Goal: Task Accomplishment & Management: Manage account settings

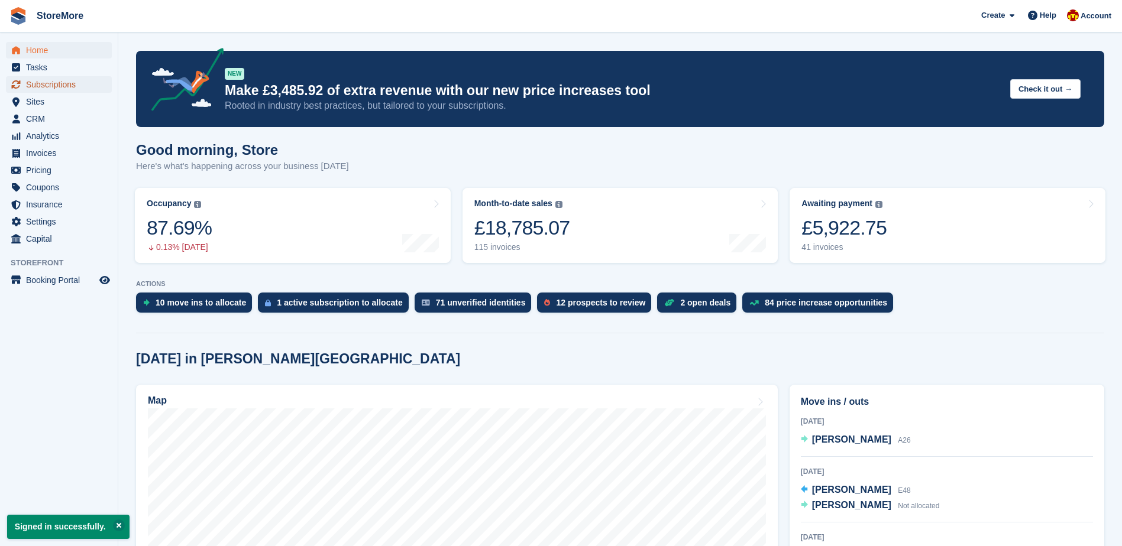
click at [101, 85] on link "Subscriptions" at bounding box center [59, 84] width 106 height 17
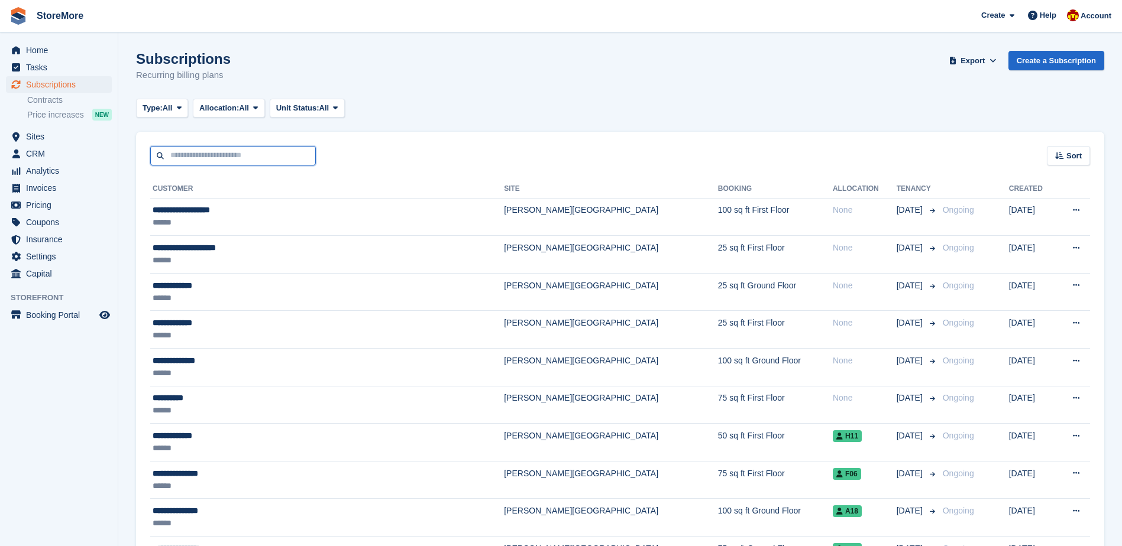
click at [230, 154] on input "text" at bounding box center [233, 156] width 166 height 20
type input "****"
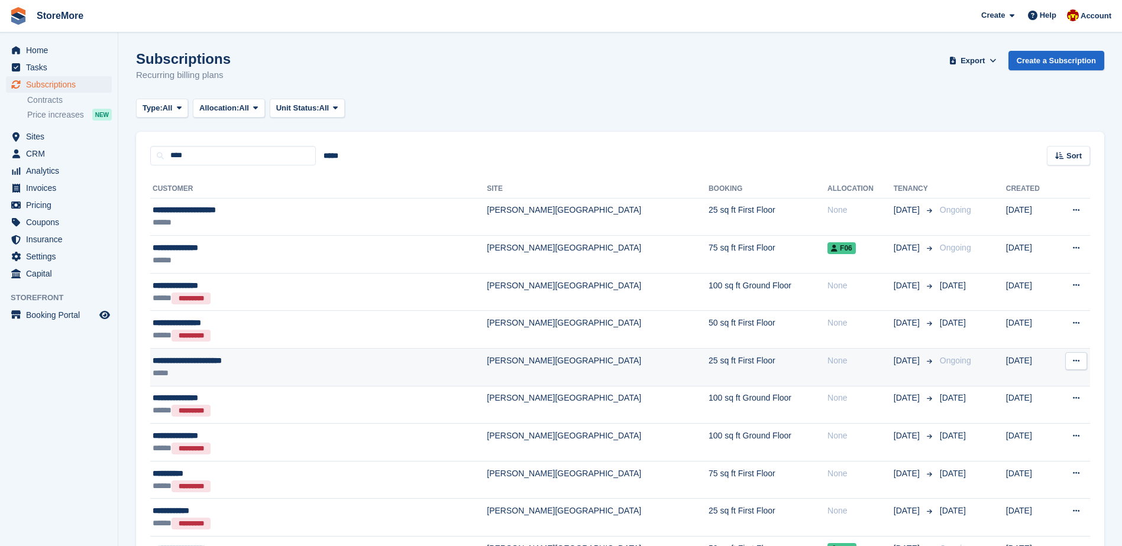
click at [222, 365] on div "**********" at bounding box center [269, 361] width 232 height 12
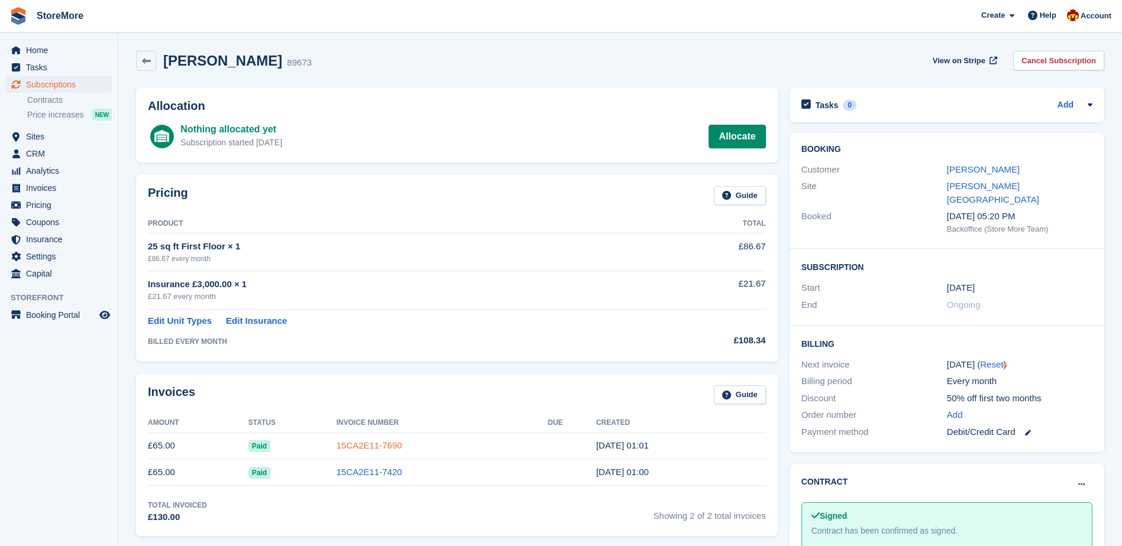
click at [377, 449] on link "15CA2E11-7690" at bounding box center [370, 446] width 66 height 10
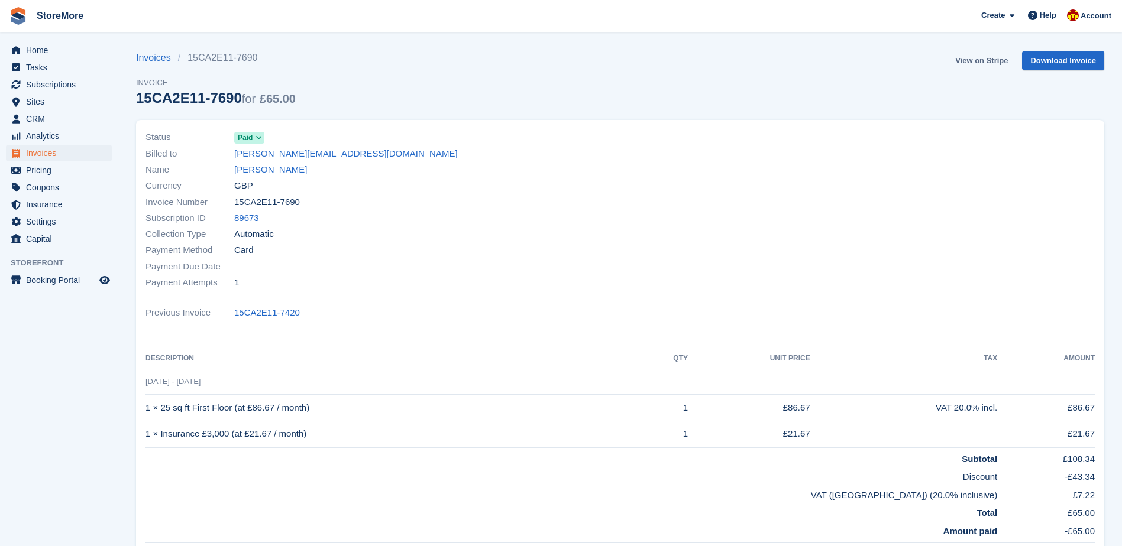
click at [987, 60] on link "View on Stripe" at bounding box center [981, 61] width 62 height 20
drag, startPoint x: 52, startPoint y: 55, endPoint x: 62, endPoint y: 48, distance: 11.5
click at [52, 55] on span "Home" at bounding box center [61, 50] width 71 height 17
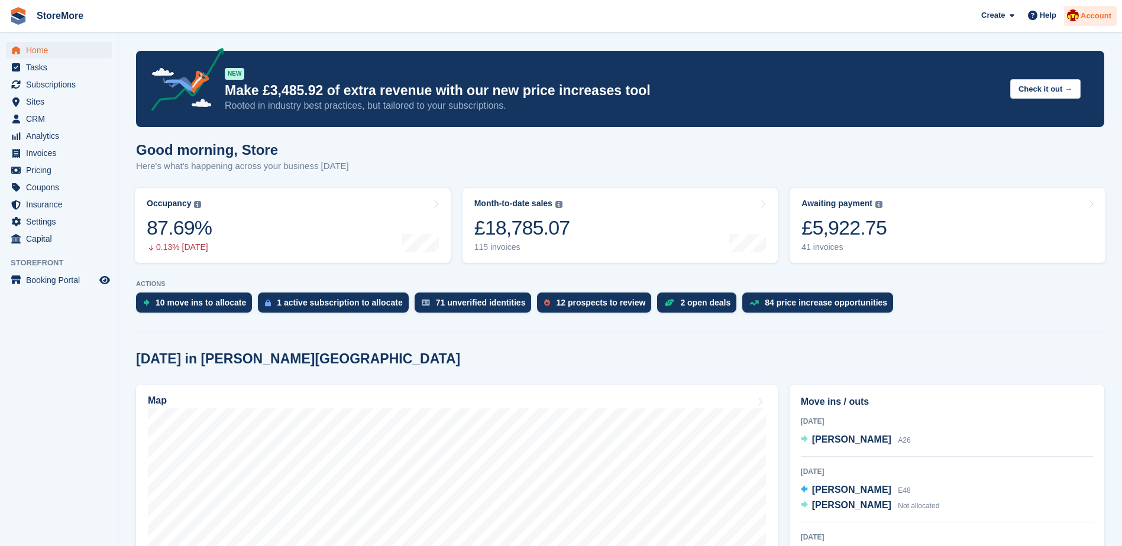
click at [1085, 15] on span "Account" at bounding box center [1096, 16] width 31 height 12
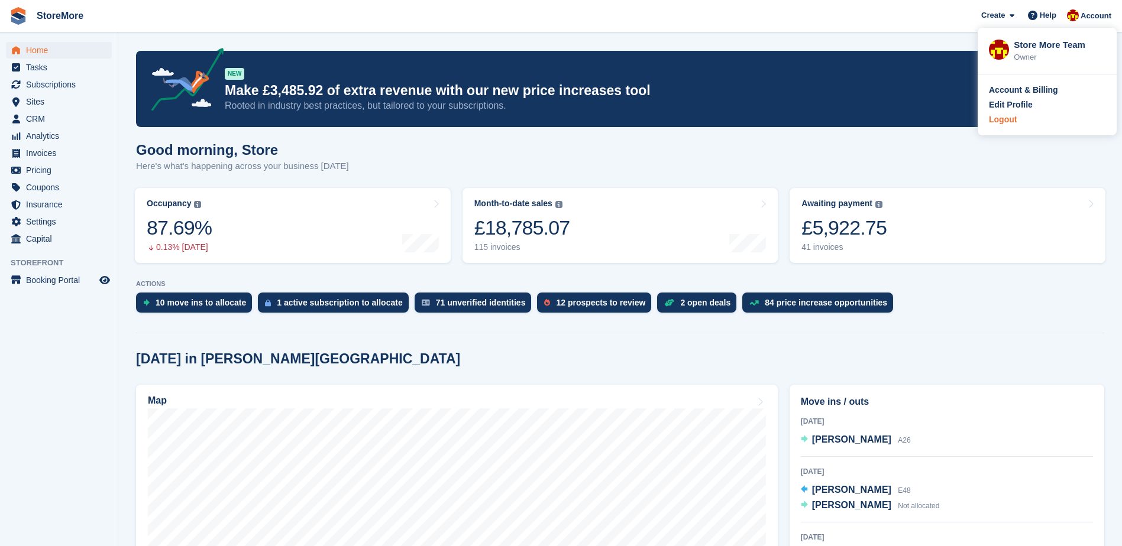
click at [1013, 121] on div "Logout" at bounding box center [1003, 120] width 28 height 12
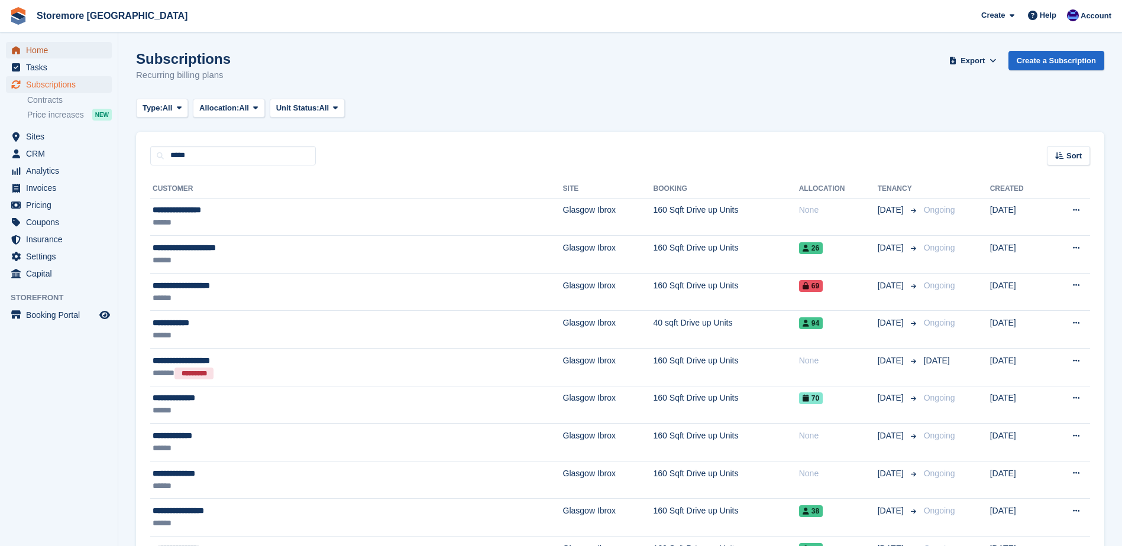
click at [72, 44] on span "Home" at bounding box center [61, 50] width 71 height 17
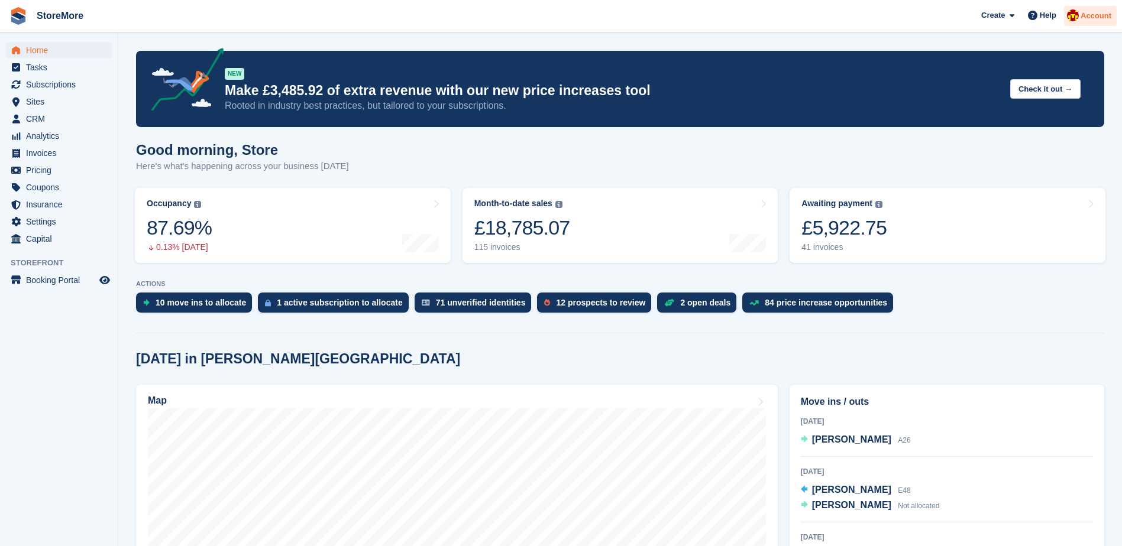
click at [1092, 21] on span "Account" at bounding box center [1096, 16] width 31 height 12
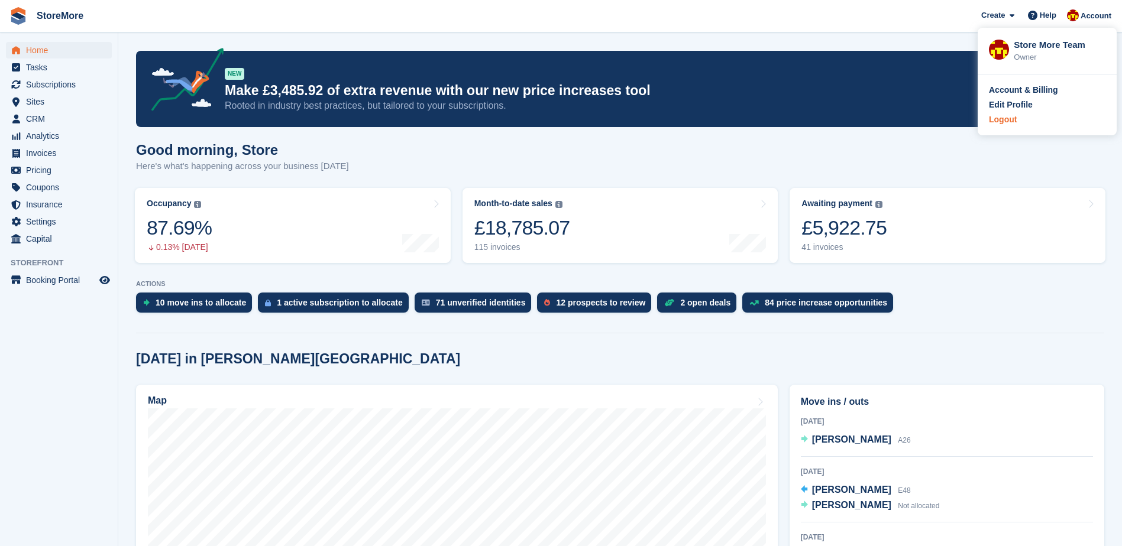
click at [1009, 119] on div "Logout" at bounding box center [1003, 120] width 28 height 12
